Goal: Information Seeking & Learning: Find specific fact

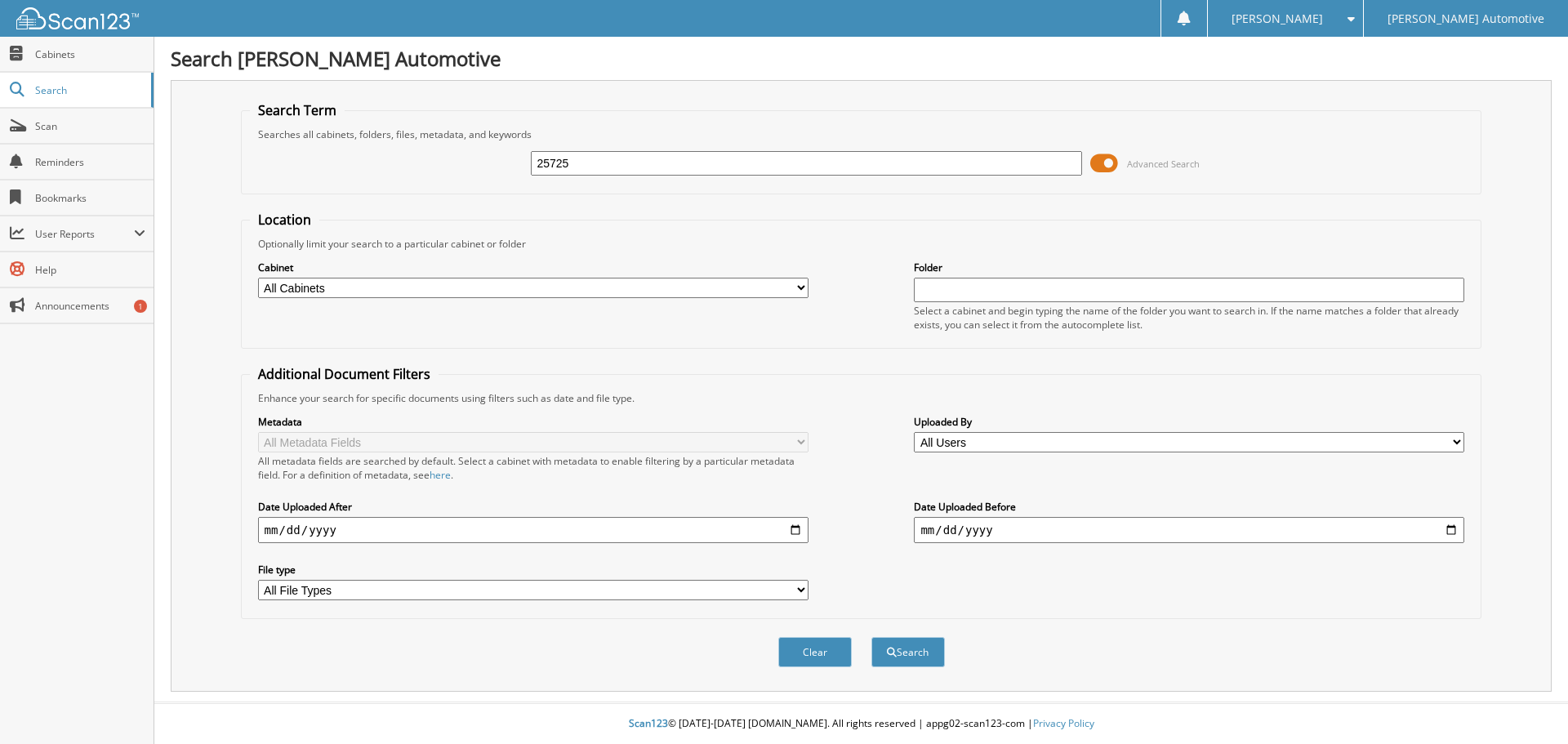
type input "25725"
click at [871, 637] on button "Search" at bounding box center [907, 652] width 73 height 30
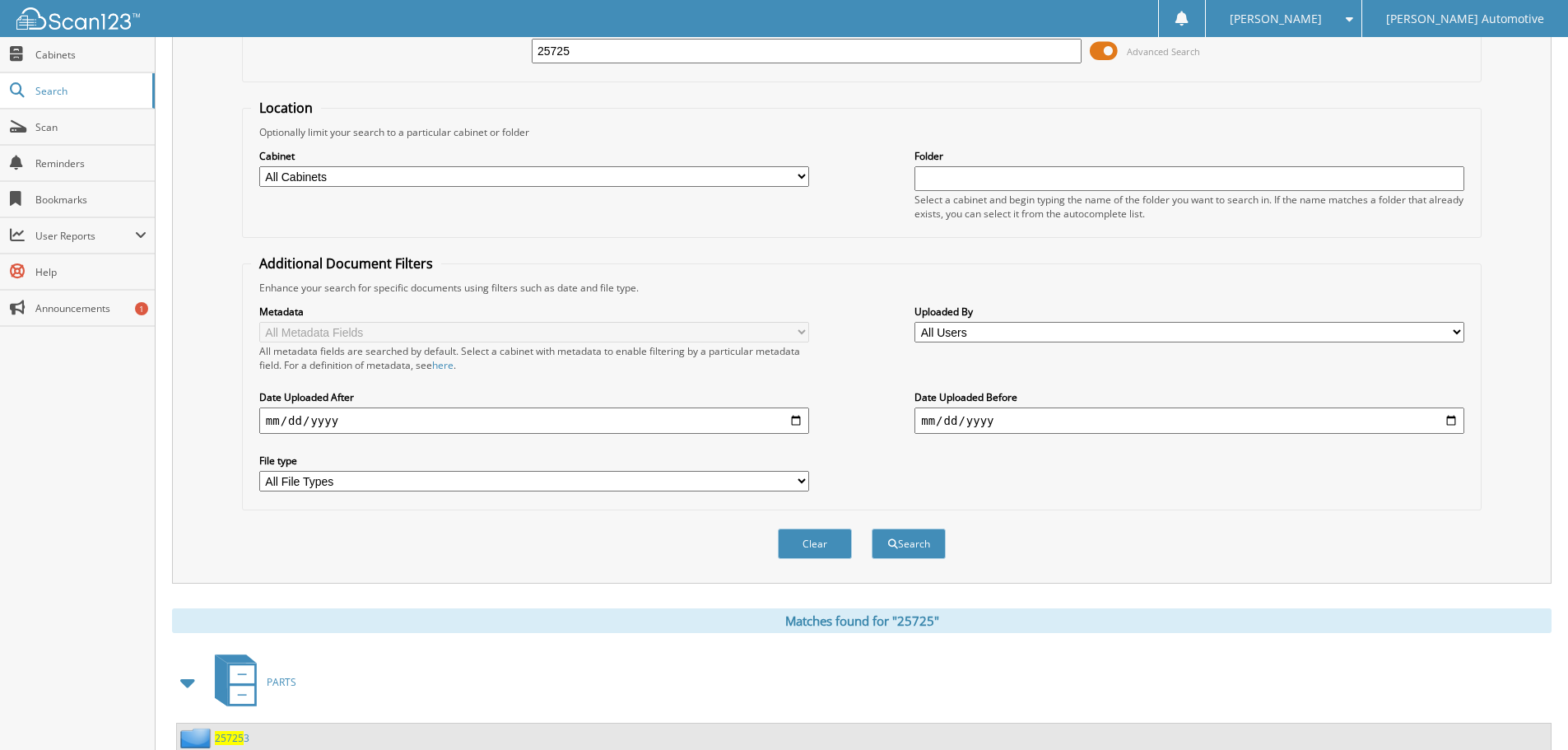
scroll to position [494, 0]
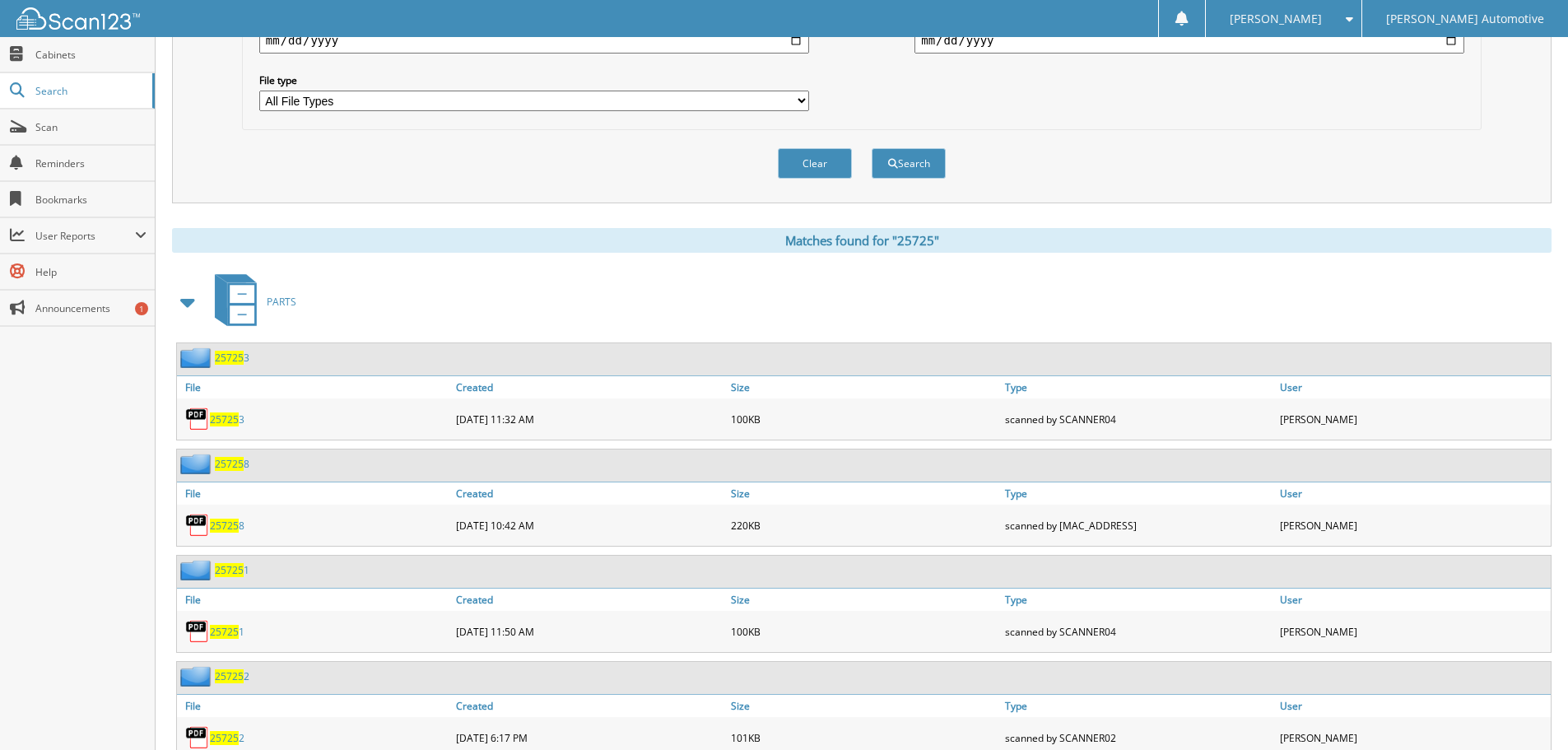
click at [182, 295] on span at bounding box center [188, 302] width 23 height 30
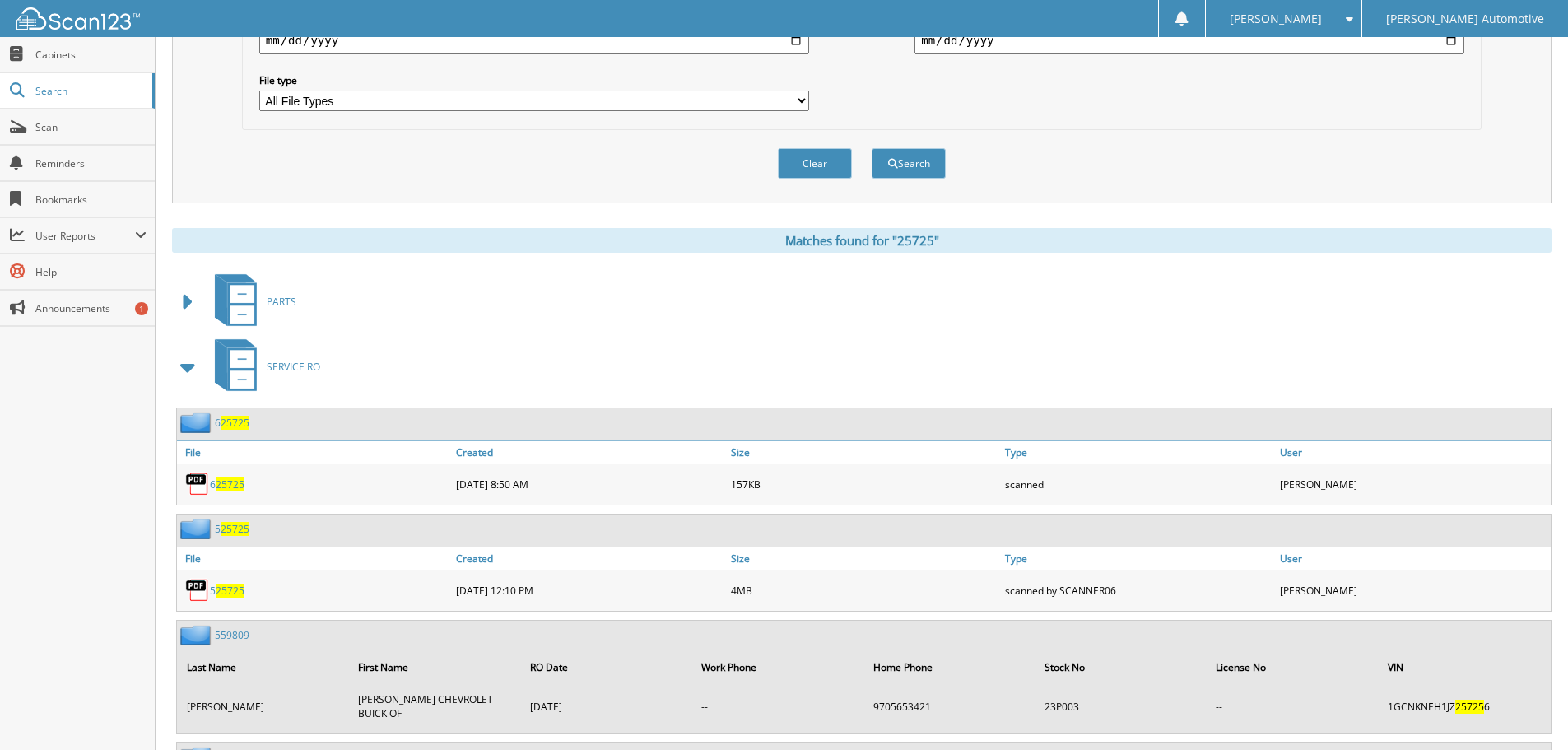
click at [187, 369] on span at bounding box center [188, 368] width 23 height 30
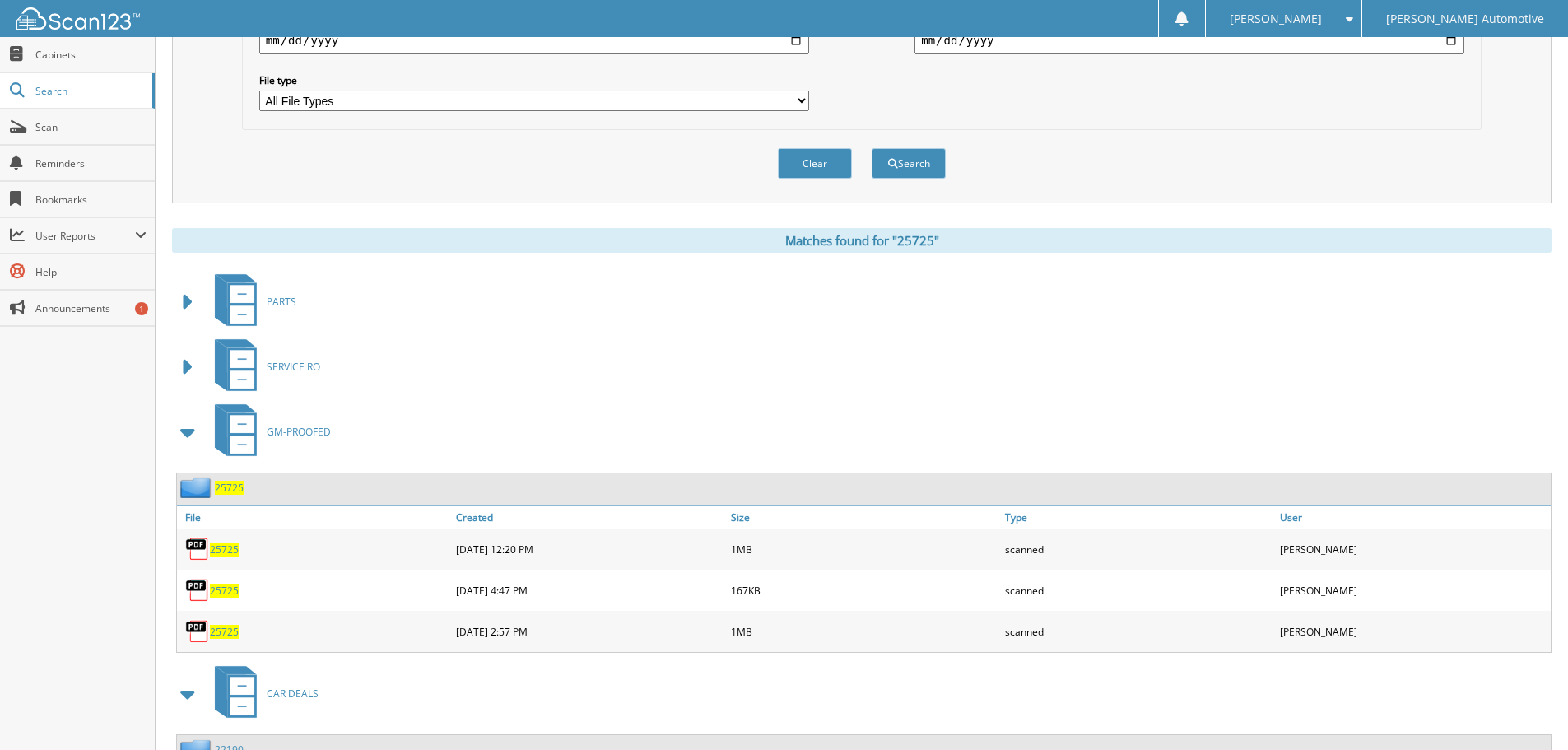
click at [224, 485] on span "25725" at bounding box center [229, 488] width 29 height 14
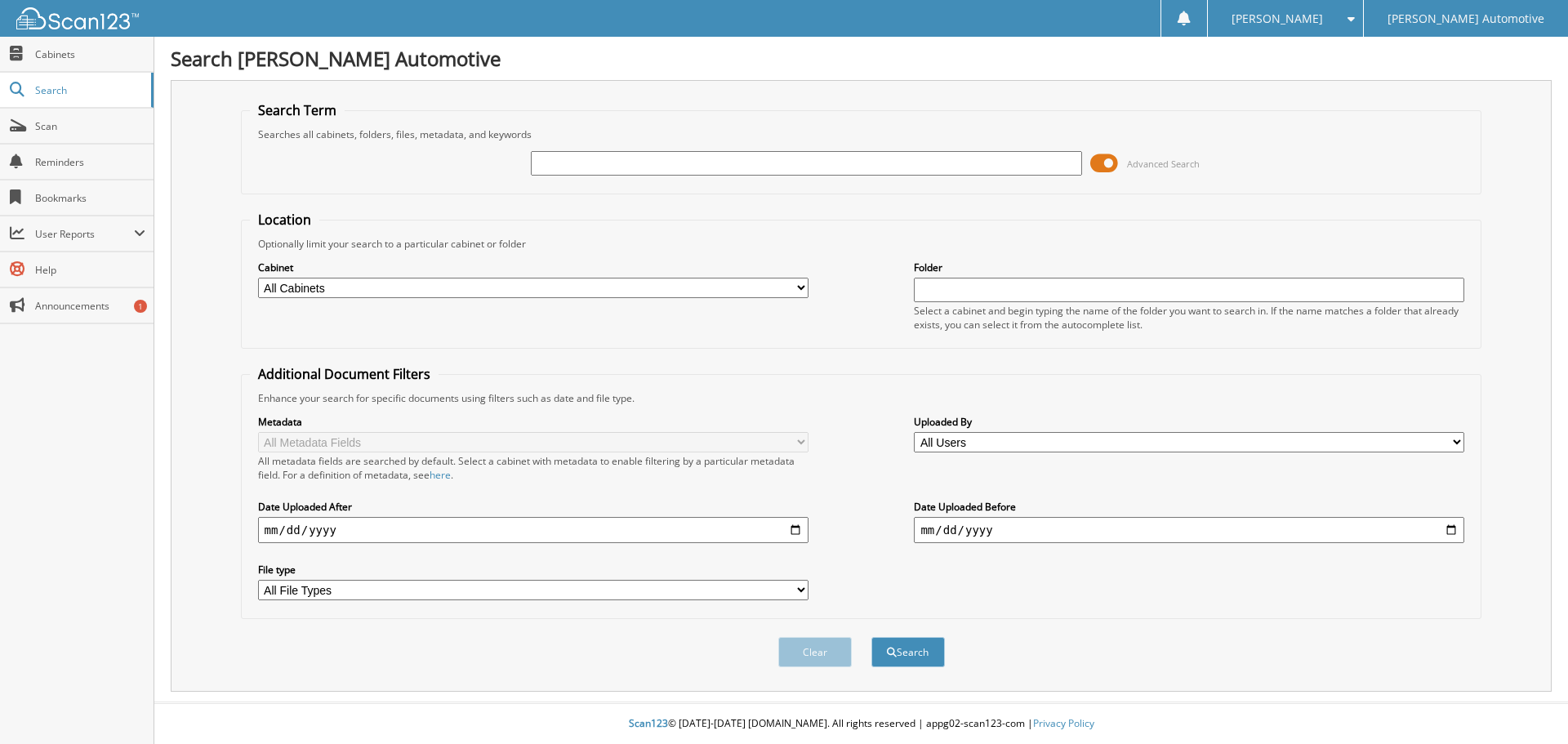
click at [538, 160] on input "text" at bounding box center [805, 164] width 550 height 25
type input "25792"
click at [871, 637] on button "Search" at bounding box center [907, 652] width 73 height 30
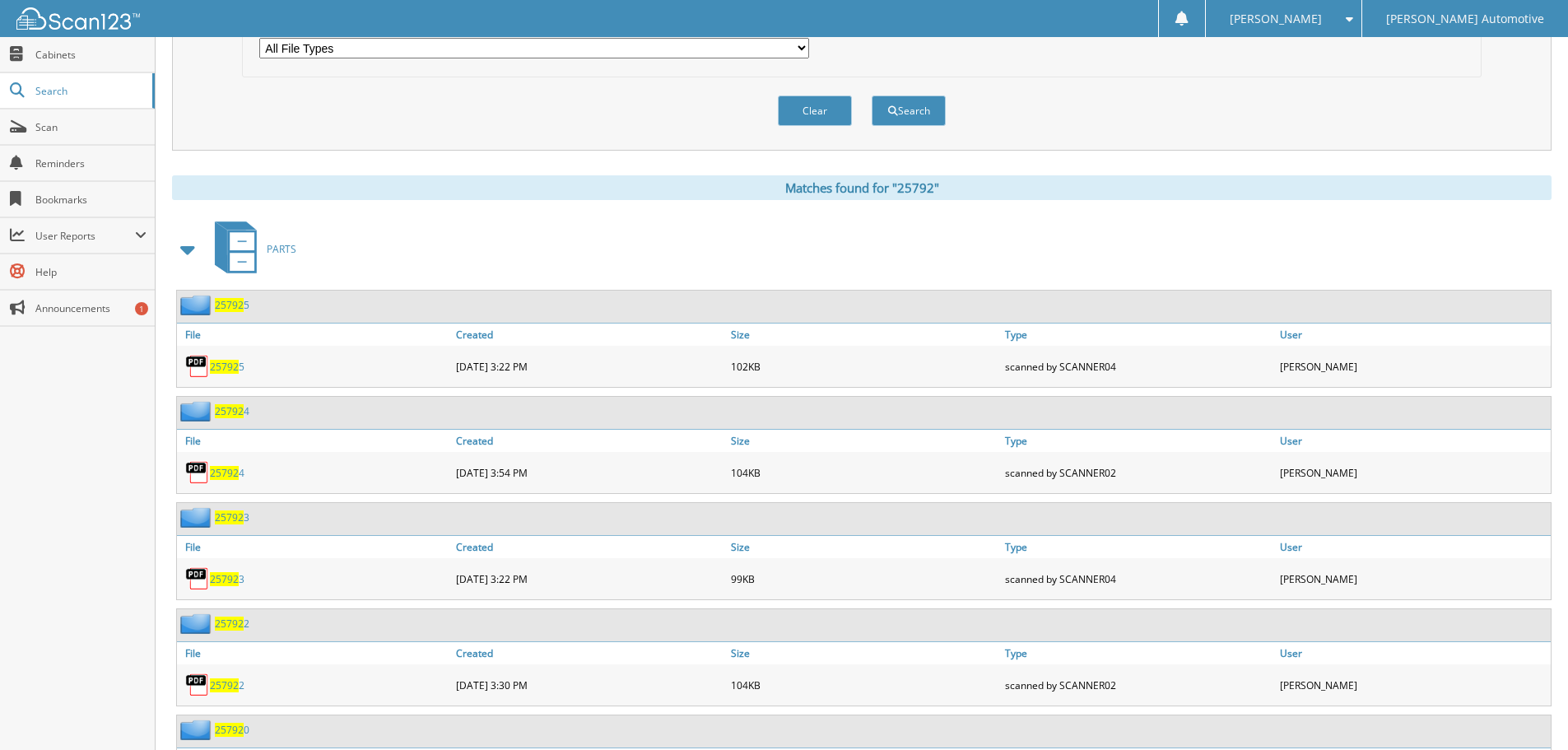
scroll to position [577, 0]
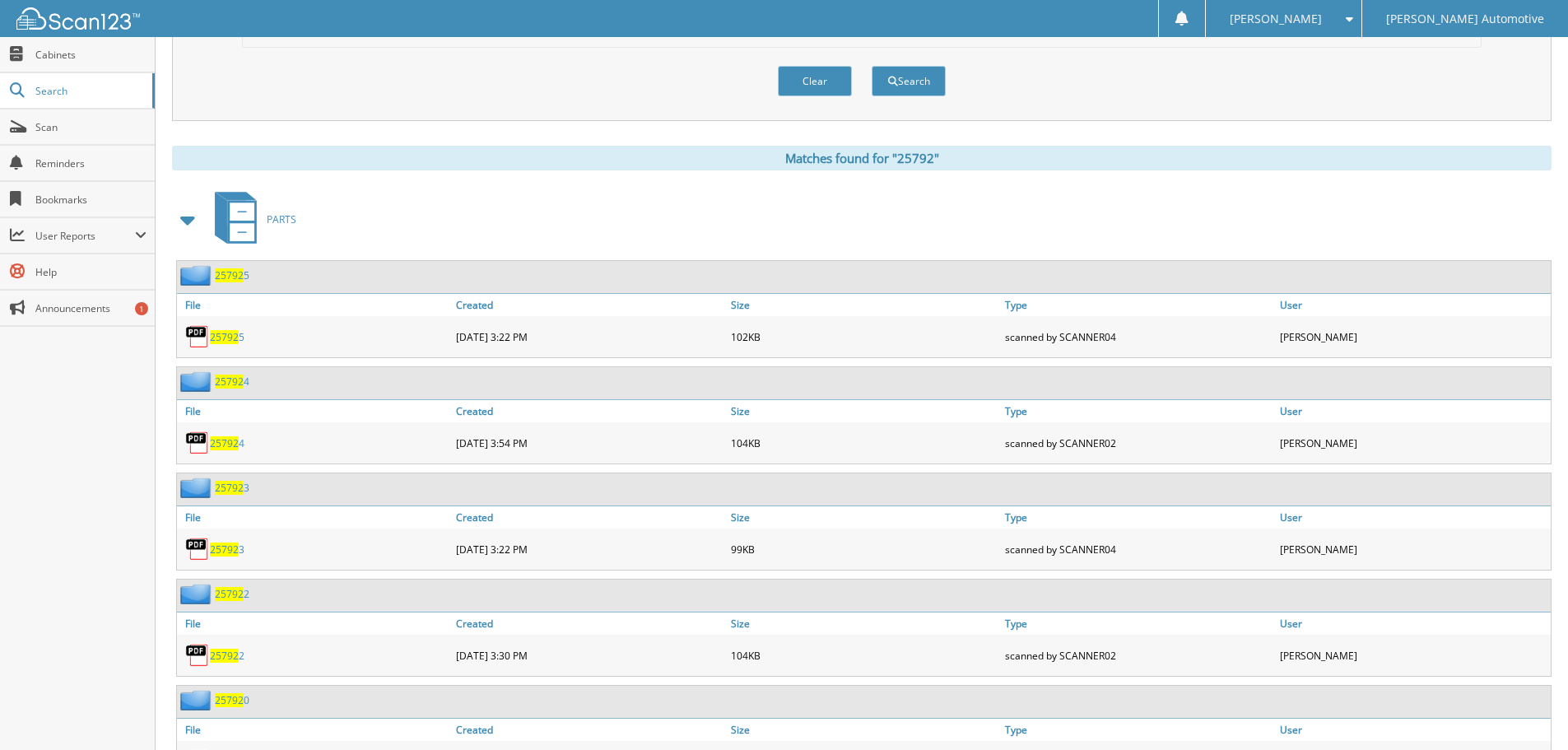
click at [188, 212] on span at bounding box center [188, 220] width 23 height 30
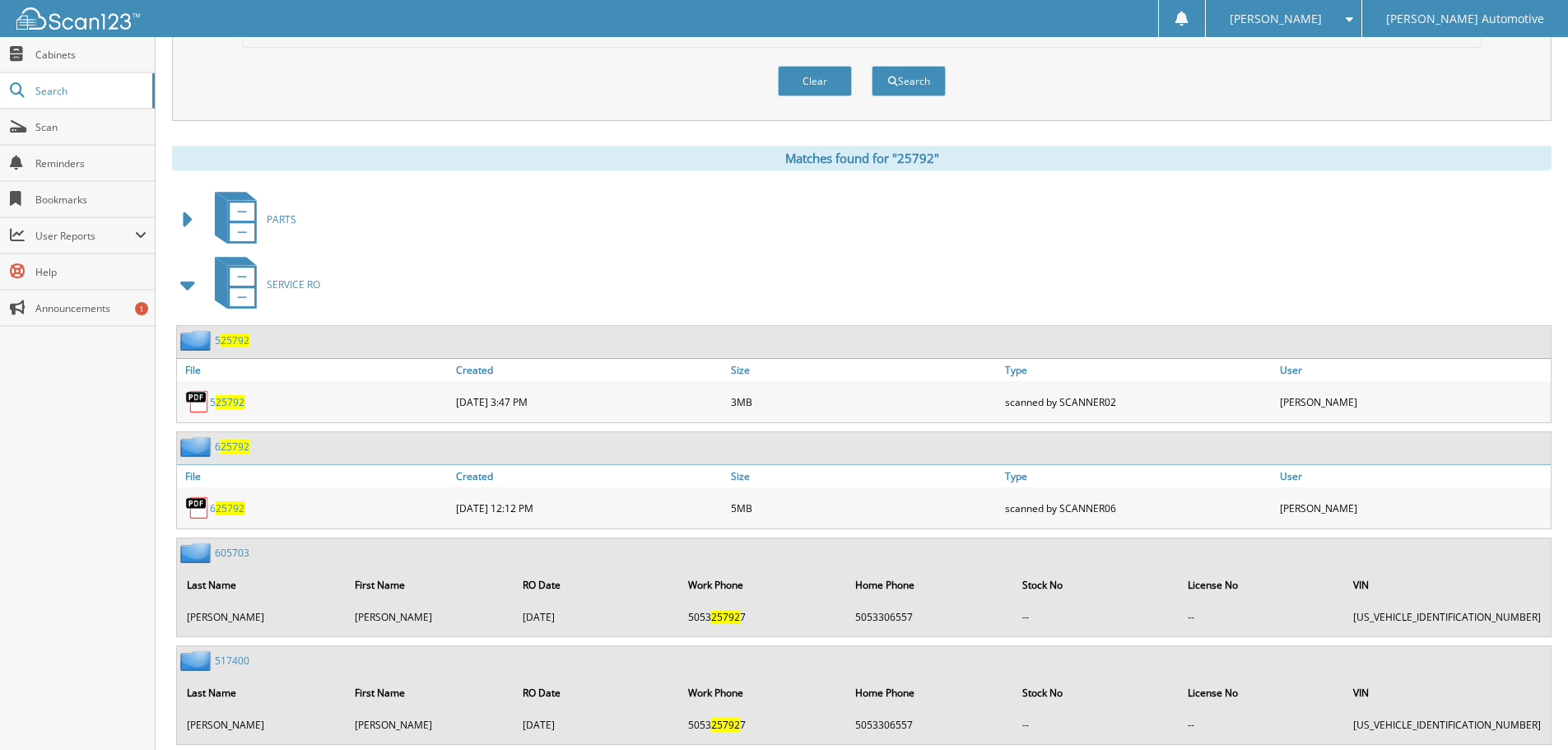
click at [183, 284] on span at bounding box center [188, 285] width 23 height 30
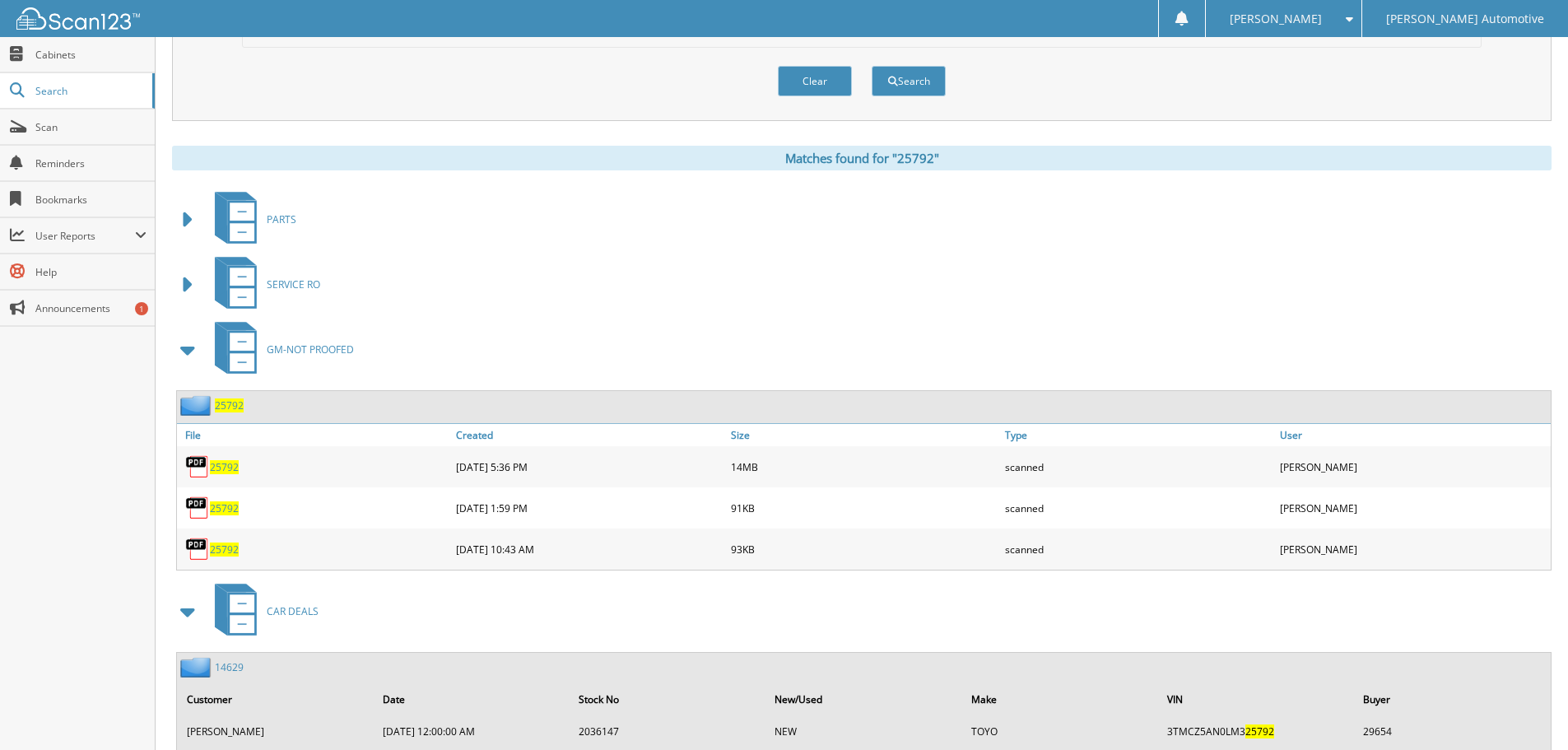
click at [231, 413] on div "25792" at bounding box center [210, 405] width 66 height 21
click at [220, 401] on span "25792" at bounding box center [229, 405] width 29 height 14
